Goal: Task Accomplishment & Management: Manage account settings

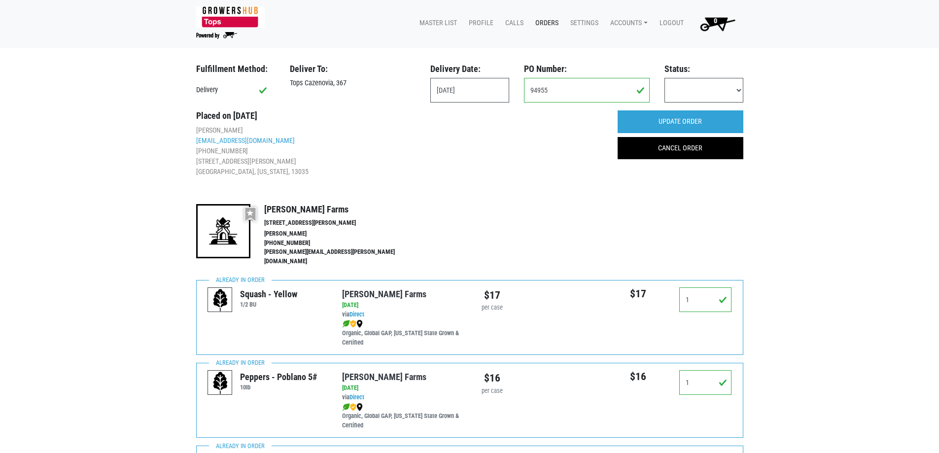
click at [546, 17] on link "Orders" at bounding box center [545, 23] width 35 height 19
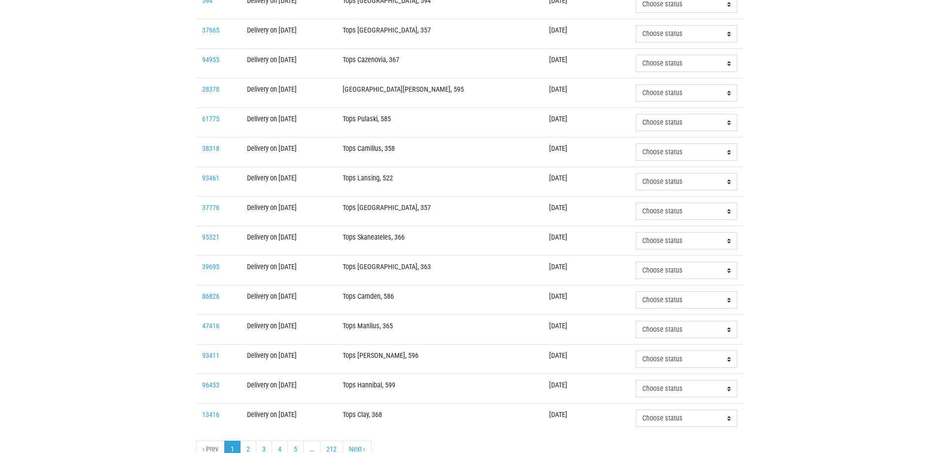
scroll to position [197, 0]
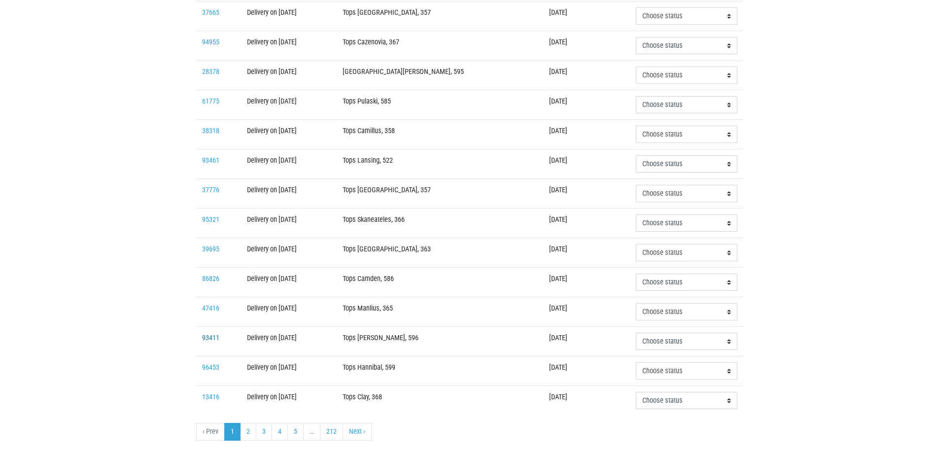
click at [210, 336] on link "93411" at bounding box center [210, 338] width 17 height 8
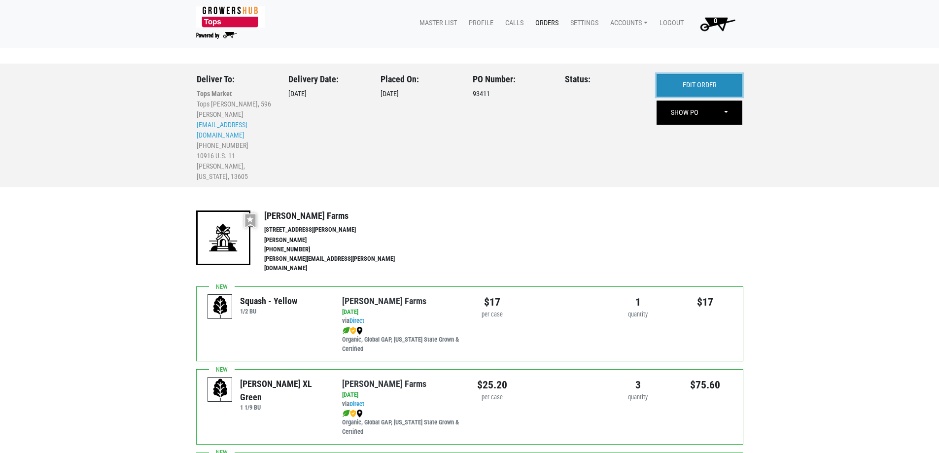
click at [675, 84] on link "EDIT ORDER" at bounding box center [700, 85] width 86 height 23
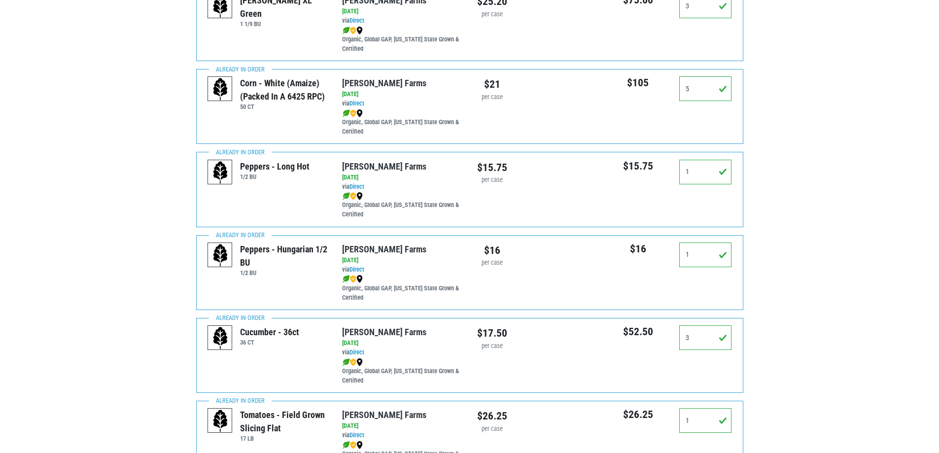
scroll to position [394, 0]
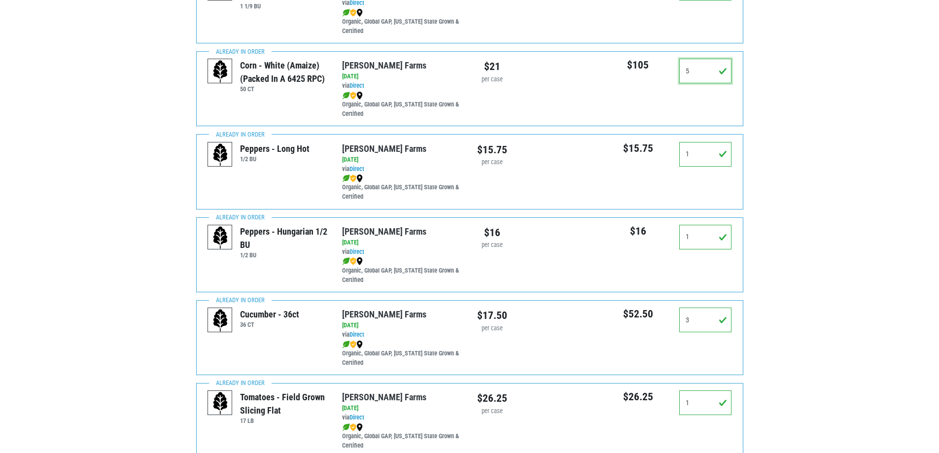
click at [691, 71] on input "5" at bounding box center [705, 71] width 53 height 25
click at [692, 71] on input "5" at bounding box center [705, 71] width 53 height 25
drag, startPoint x: 692, startPoint y: 70, endPoint x: 676, endPoint y: 68, distance: 15.9
click at [676, 68] on div "5" at bounding box center [706, 75] width 68 height 33
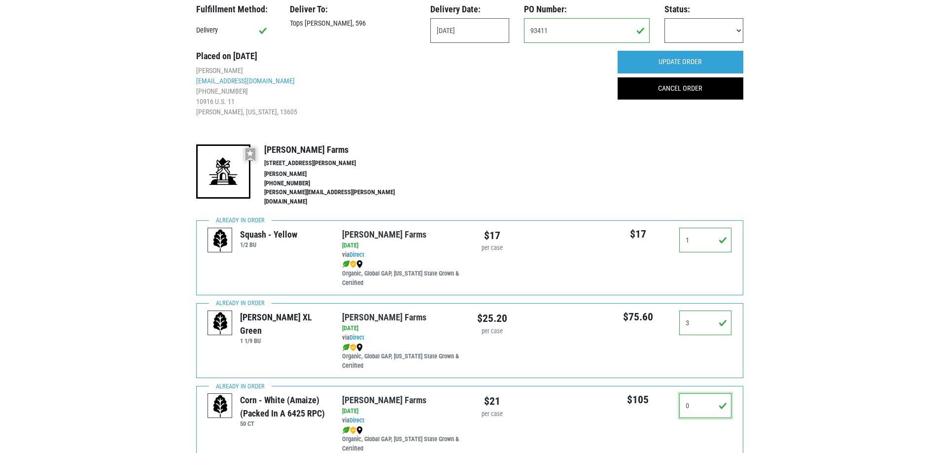
scroll to position [0, 0]
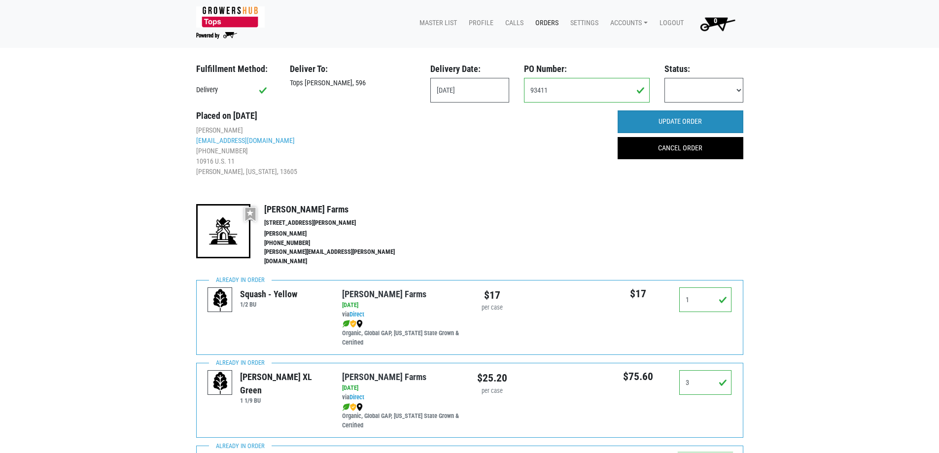
type input "0"
click at [720, 126] on input "UPDATE ORDER" at bounding box center [681, 121] width 126 height 23
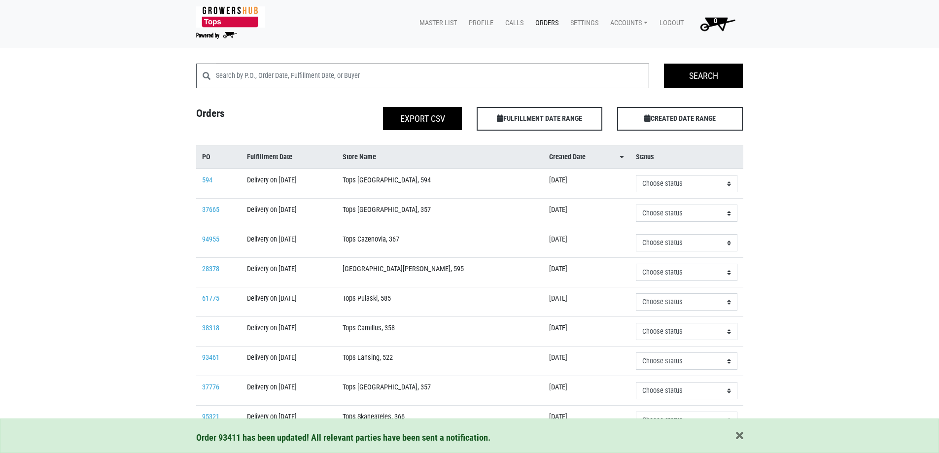
click at [351, 81] on input "search" at bounding box center [433, 76] width 434 height 25
type input "hannibal"
click input "Search" at bounding box center [0, 0] width 0 height 0
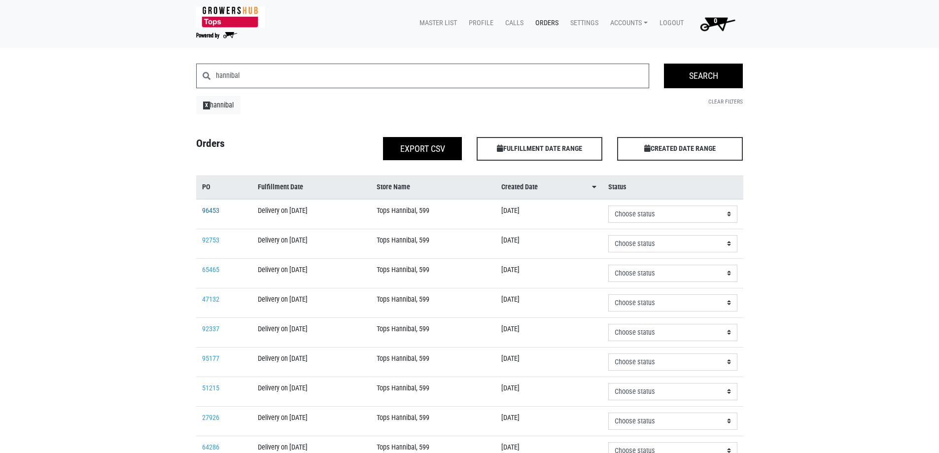
click at [204, 209] on link "96453" at bounding box center [210, 211] width 17 height 8
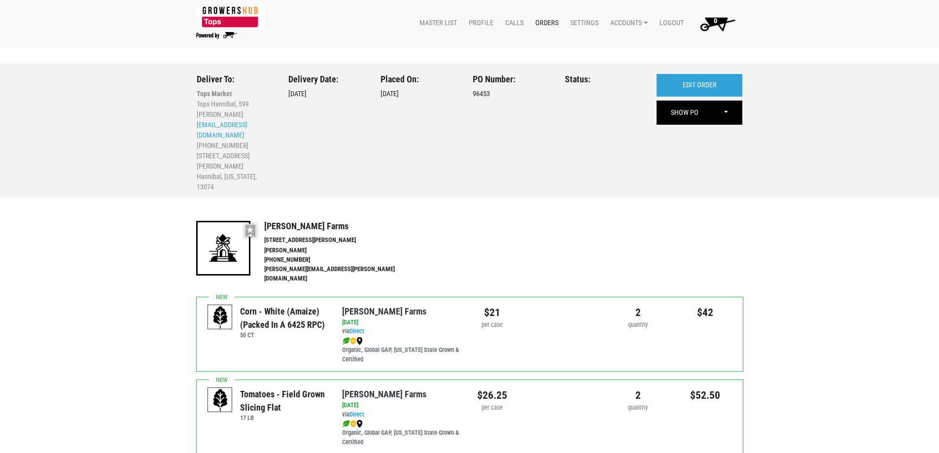
click at [703, 73] on div "Deliver To: Tops Market Tops Hannibal, 599 Cole Maloney t00599p0@topsmarkets.co…" at bounding box center [470, 131] width 562 height 135
click at [716, 82] on link "EDIT ORDER" at bounding box center [700, 85] width 86 height 23
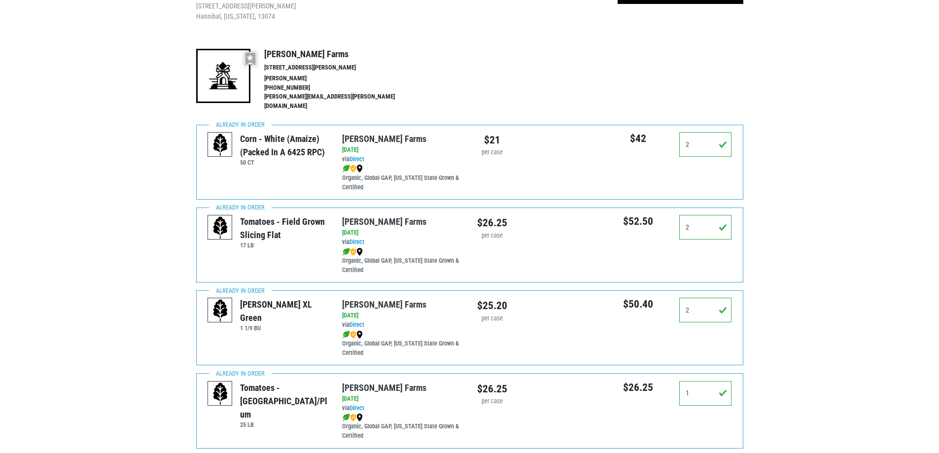
scroll to position [197, 0]
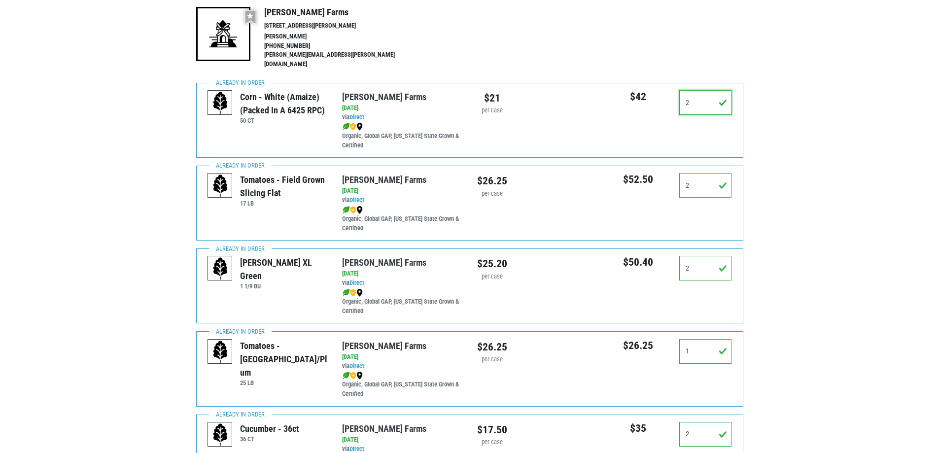
click at [711, 100] on input "2" at bounding box center [705, 102] width 53 height 25
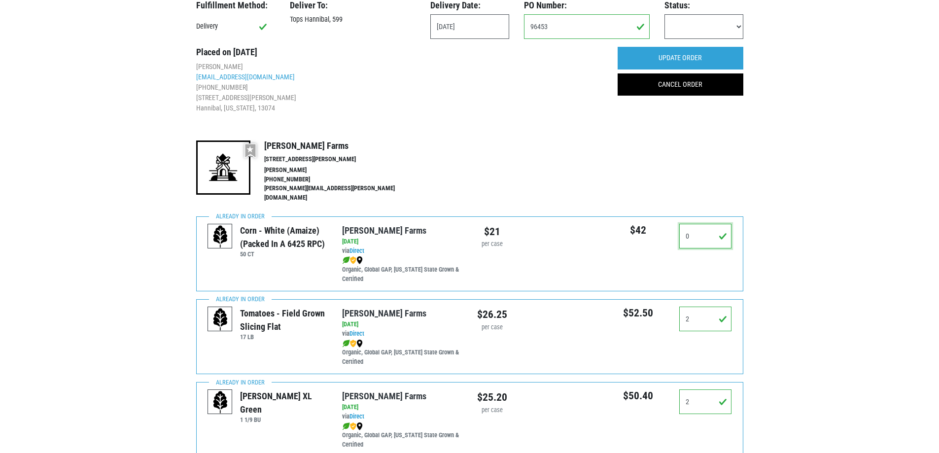
scroll to position [0, 0]
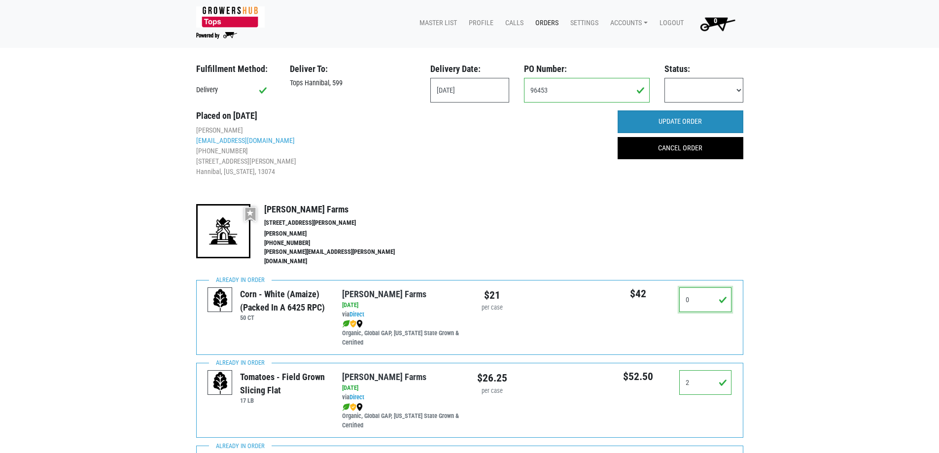
type input "0"
click at [704, 120] on input "UPDATE ORDER" at bounding box center [681, 121] width 126 height 23
